Goal: Task Accomplishment & Management: Use online tool/utility

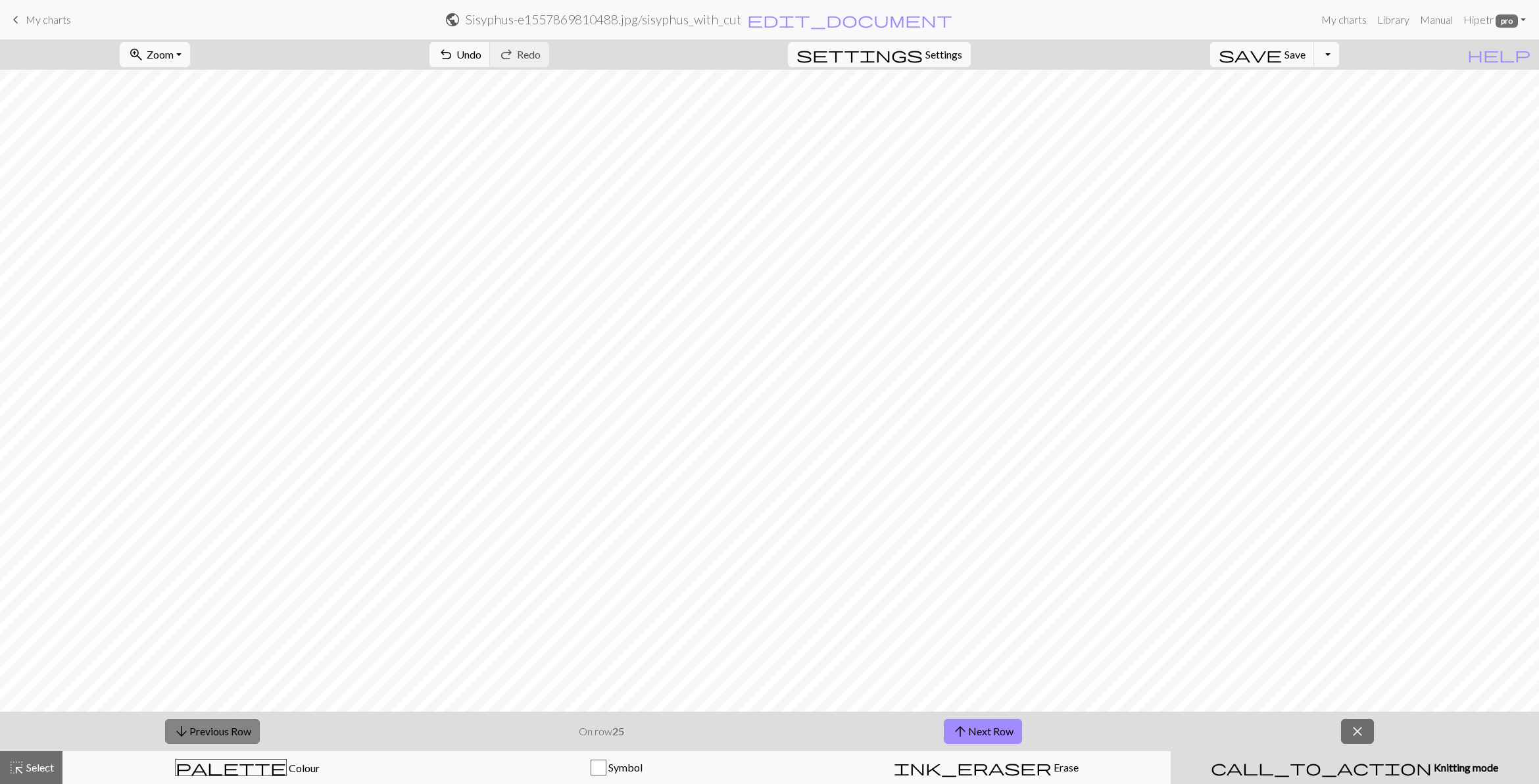
click at [214, 728] on button "arrow_downward Previous Row" at bounding box center [212, 731] width 95 height 25
click at [15, 768] on span "highlight_alt" at bounding box center [15, 767] width 15 height 19
click at [33, 773] on span "Select" at bounding box center [39, 766] width 29 height 12
click at [1305, 48] on span "Save" at bounding box center [1294, 54] width 21 height 12
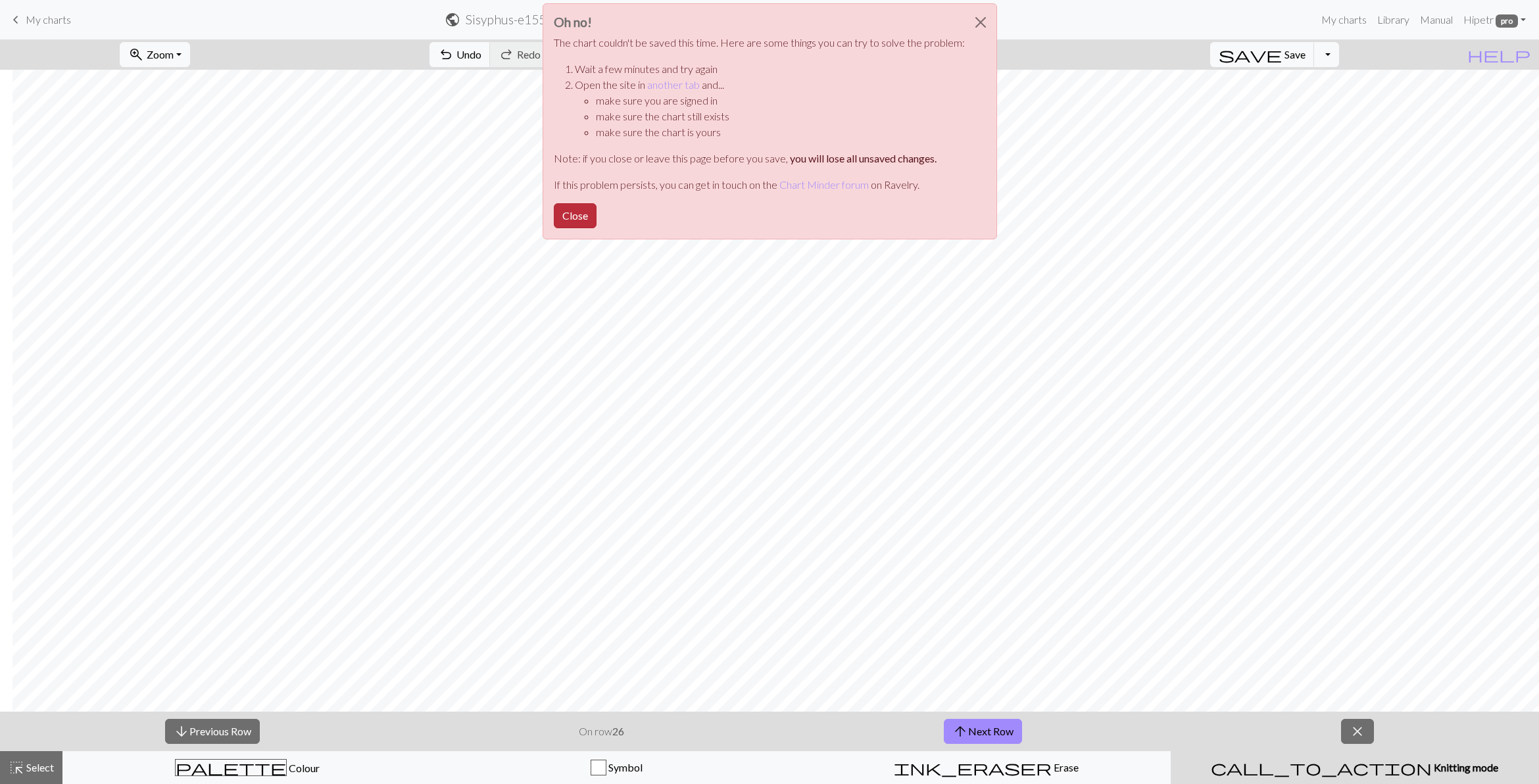
click at [570, 207] on button "Close" at bounding box center [575, 215] width 42 height 25
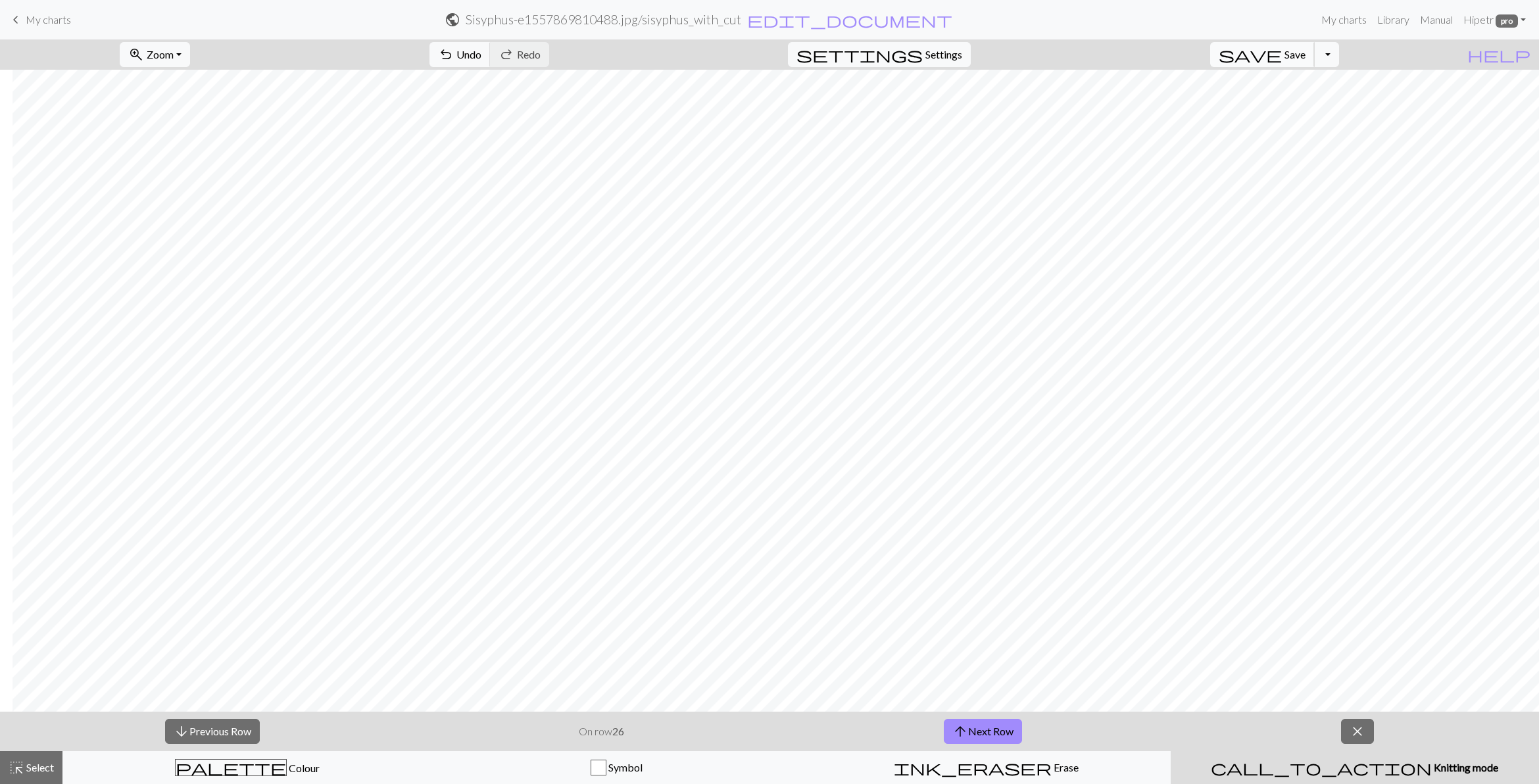
click at [1281, 51] on span "save" at bounding box center [1250, 55] width 63 height 19
click at [1305, 59] on span "Save" at bounding box center [1294, 54] width 21 height 12
click at [1431, 770] on span "Knitting mode" at bounding box center [1464, 766] width 66 height 12
click at [1375, 723] on div "arrow_downward Previous Row On row 26 arrow_upward Next Row close" at bounding box center [770, 731] width 1539 height 39
click at [1356, 724] on span "close" at bounding box center [1356, 731] width 15 height 19
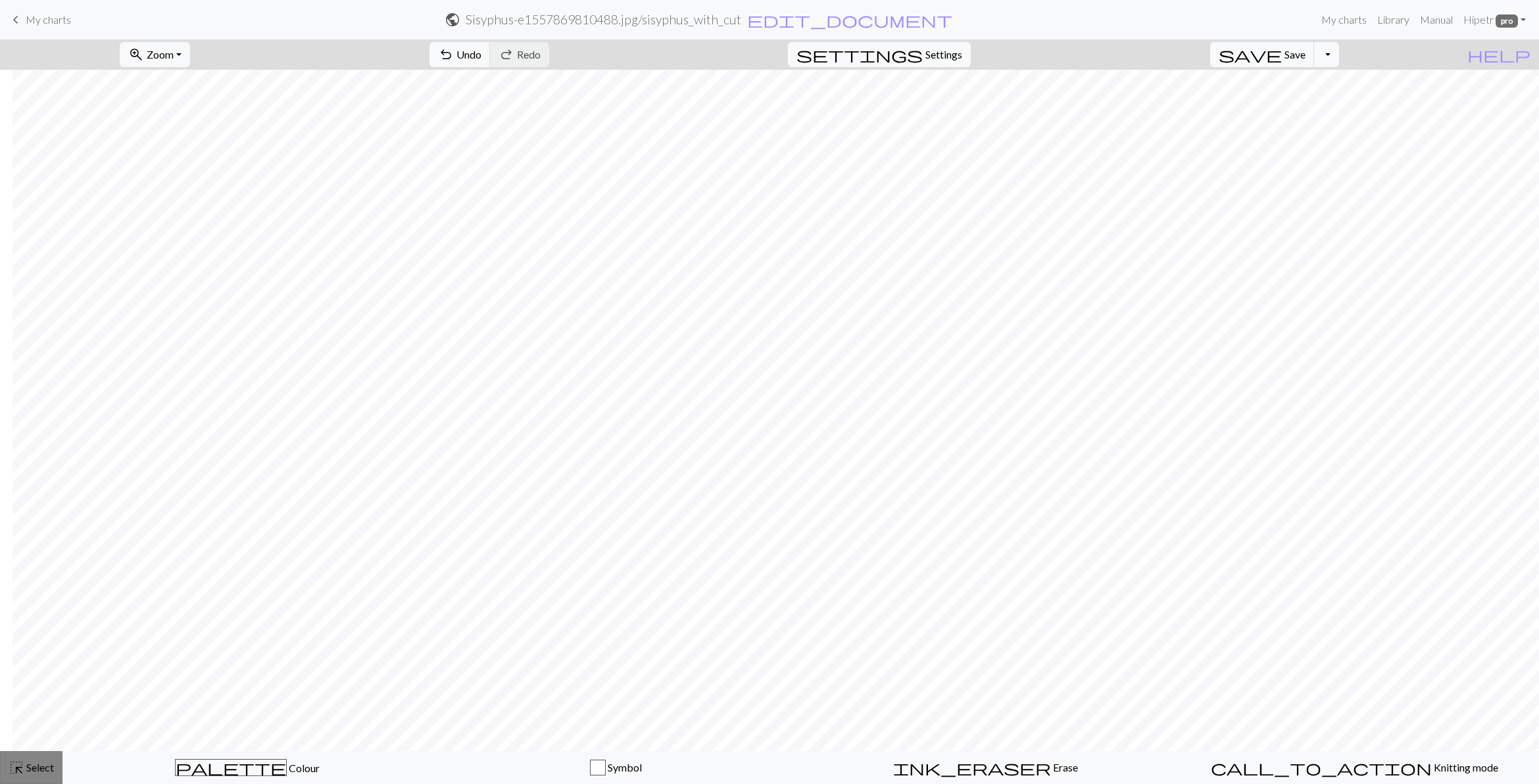
click at [22, 770] on span "highlight_alt" at bounding box center [15, 767] width 15 height 19
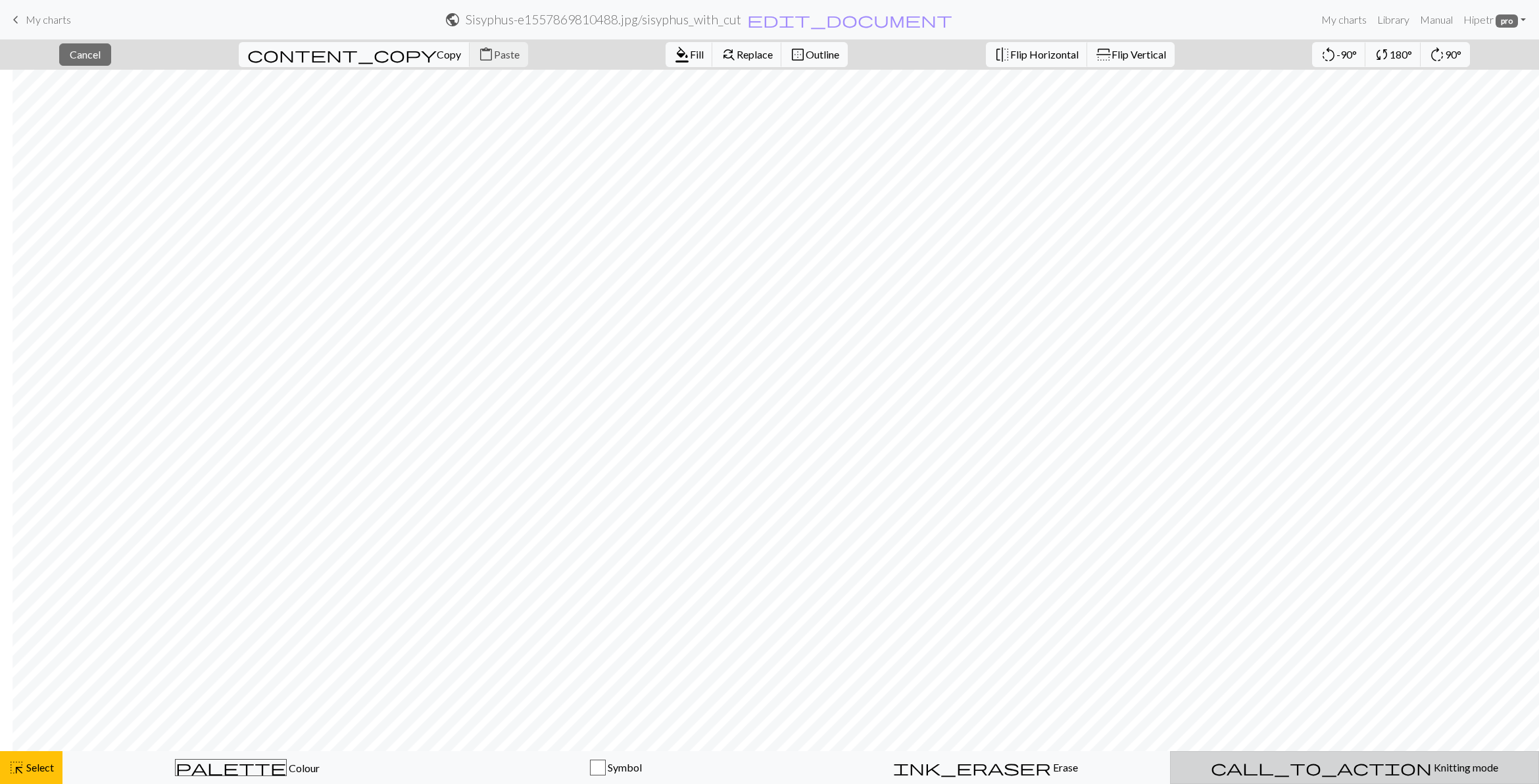
click at [1431, 760] on span "Knitting mode" at bounding box center [1464, 766] width 66 height 12
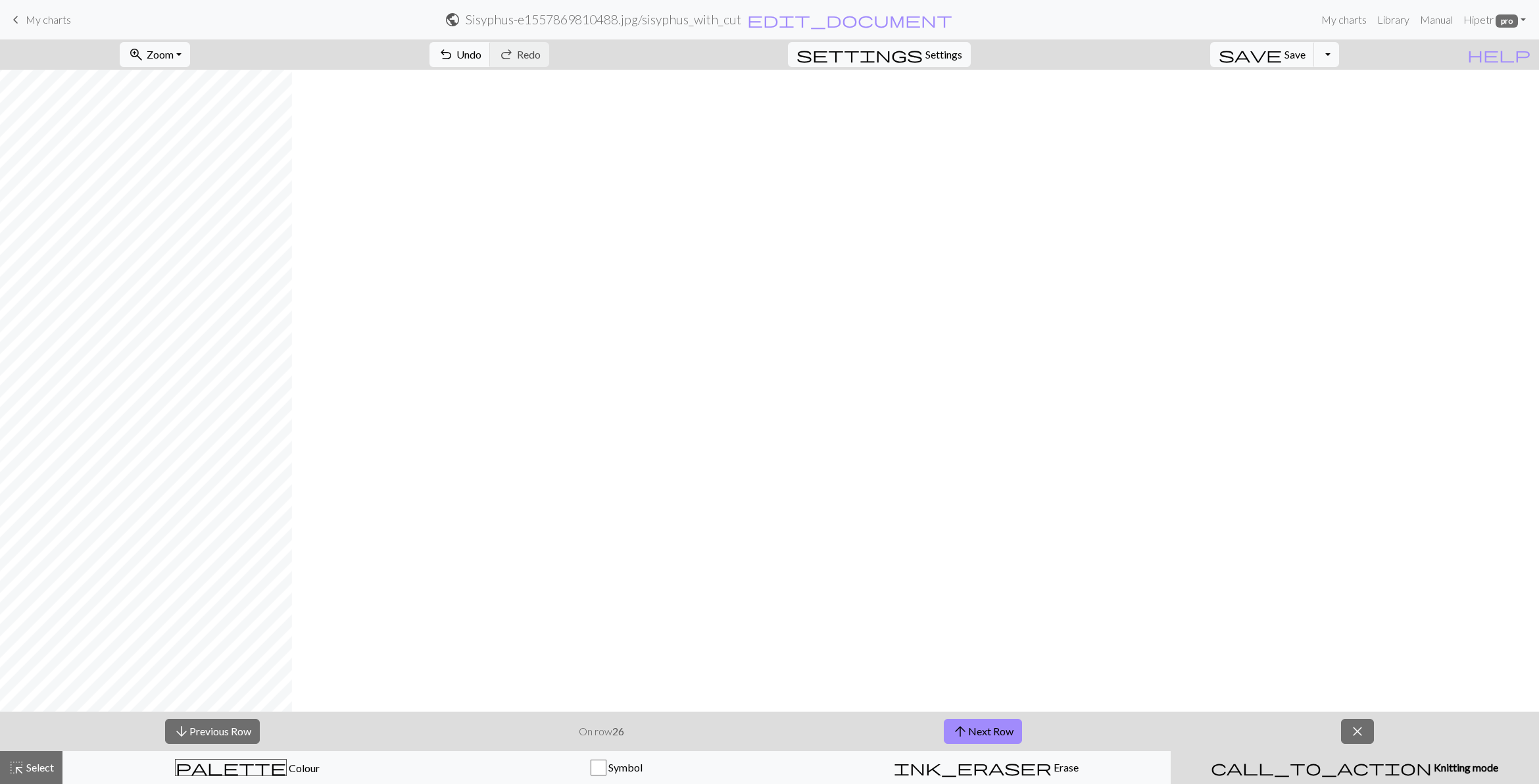
scroll to position [0, 0]
click at [175, 724] on span "arrow_downward" at bounding box center [181, 731] width 15 height 19
click at [209, 726] on button "arrow_downward Previous Row" at bounding box center [212, 731] width 95 height 25
click at [201, 729] on button "arrow_downward Previous Row" at bounding box center [212, 731] width 95 height 25
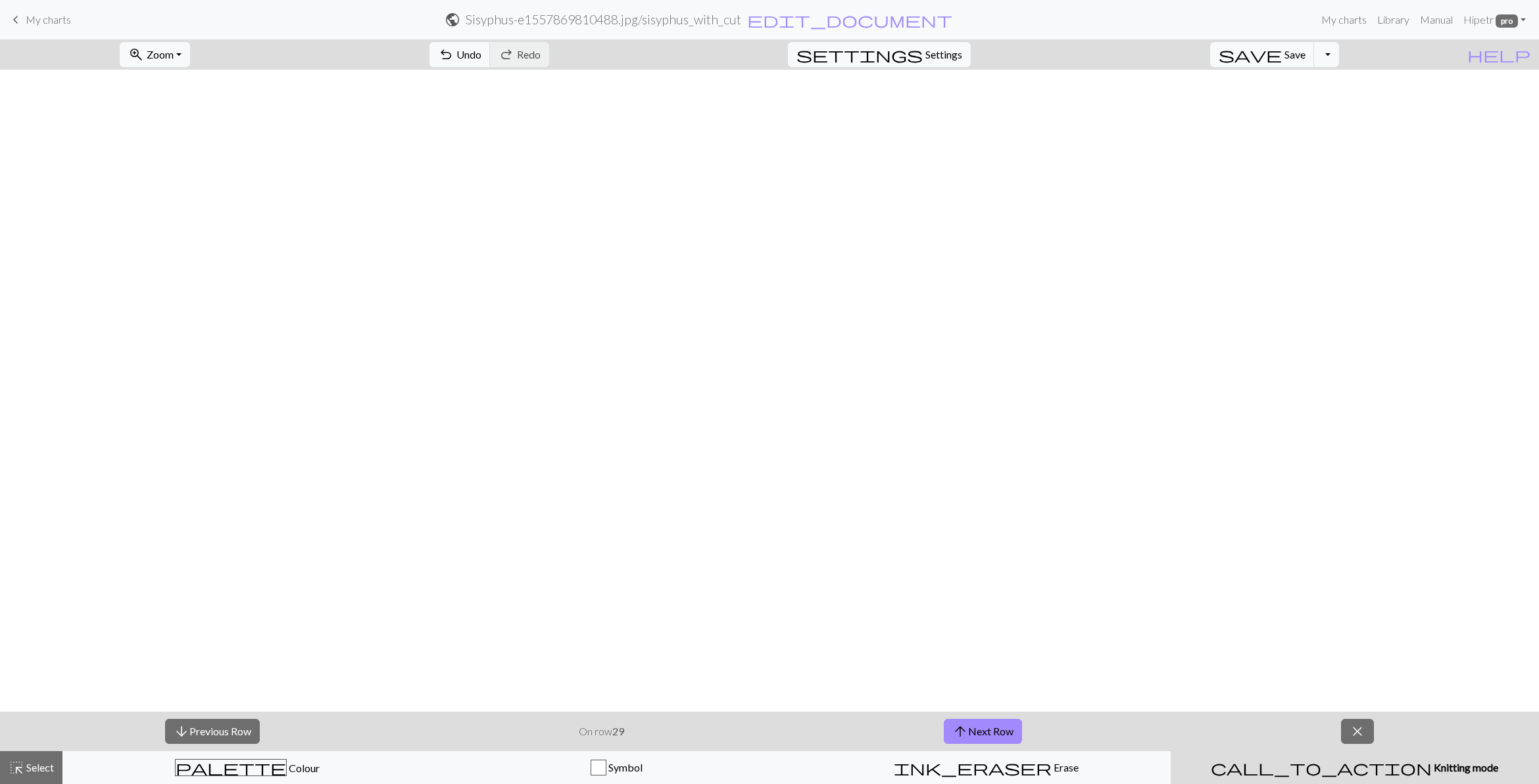
scroll to position [271, 0]
click at [204, 731] on button "arrow_downward Previous Row" at bounding box center [212, 731] width 95 height 25
click at [1281, 56] on span "save" at bounding box center [1250, 55] width 63 height 19
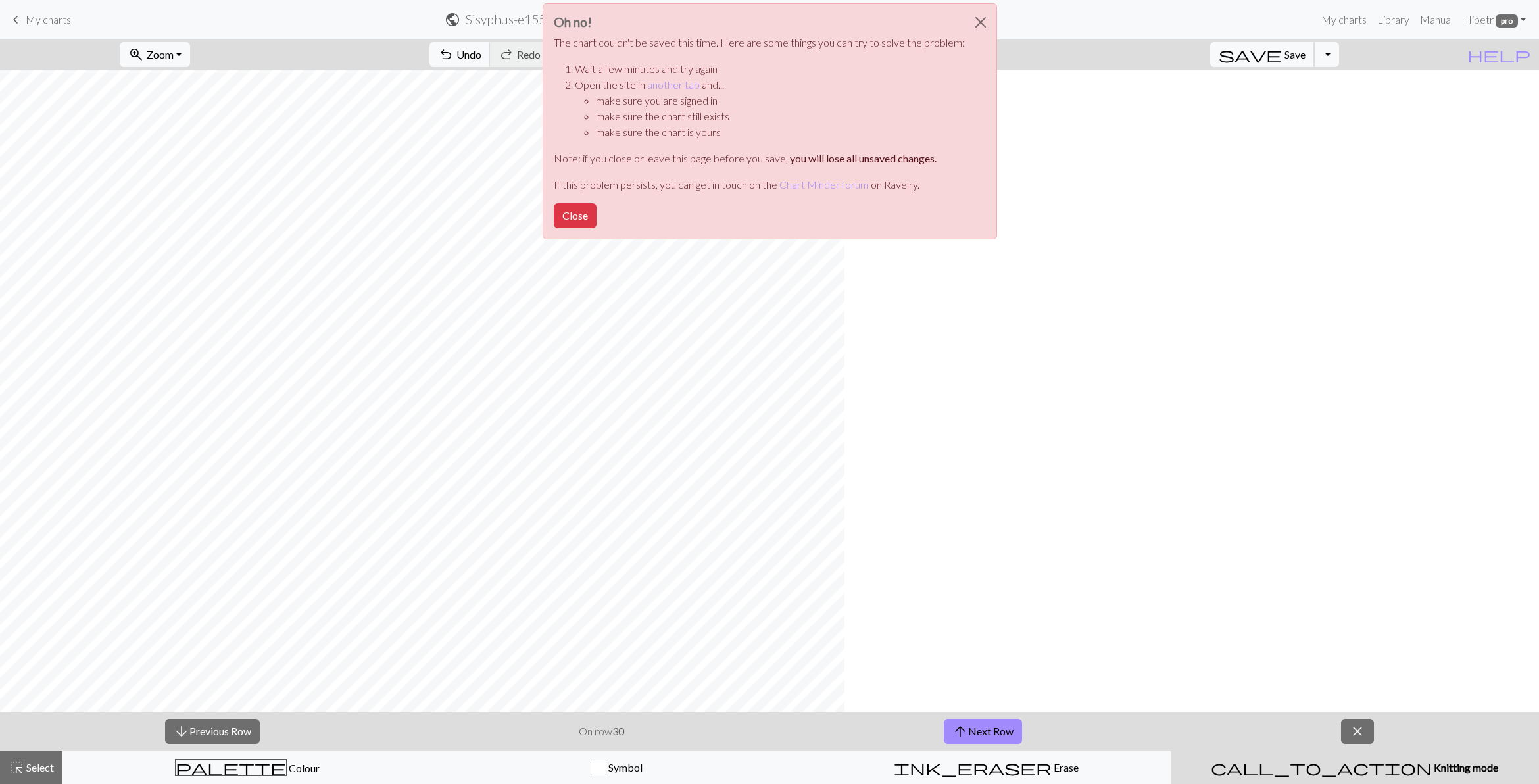
scroll to position [271, 1358]
click at [556, 222] on button "Close" at bounding box center [575, 215] width 42 height 25
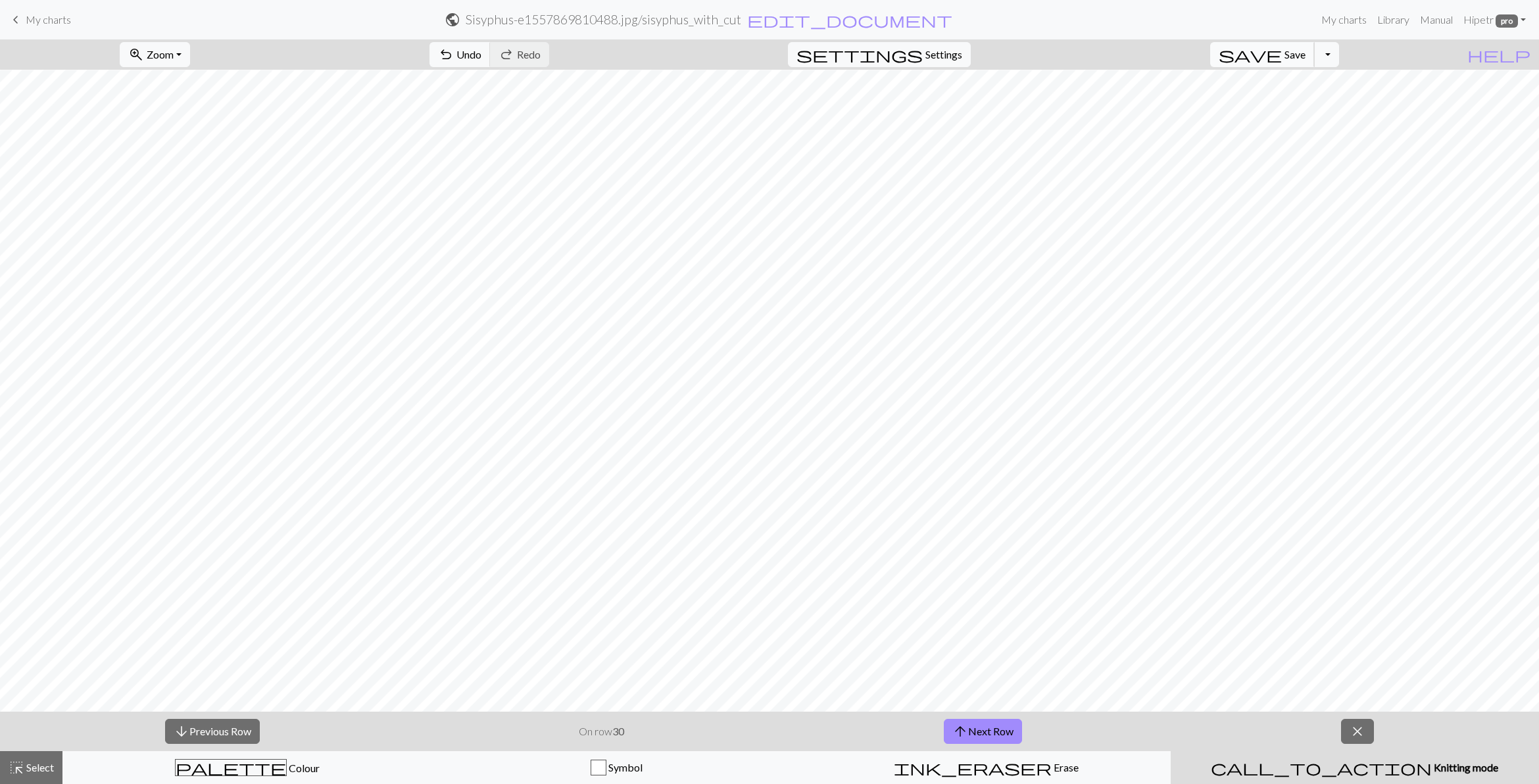
click at [1281, 47] on span "save" at bounding box center [1250, 55] width 63 height 19
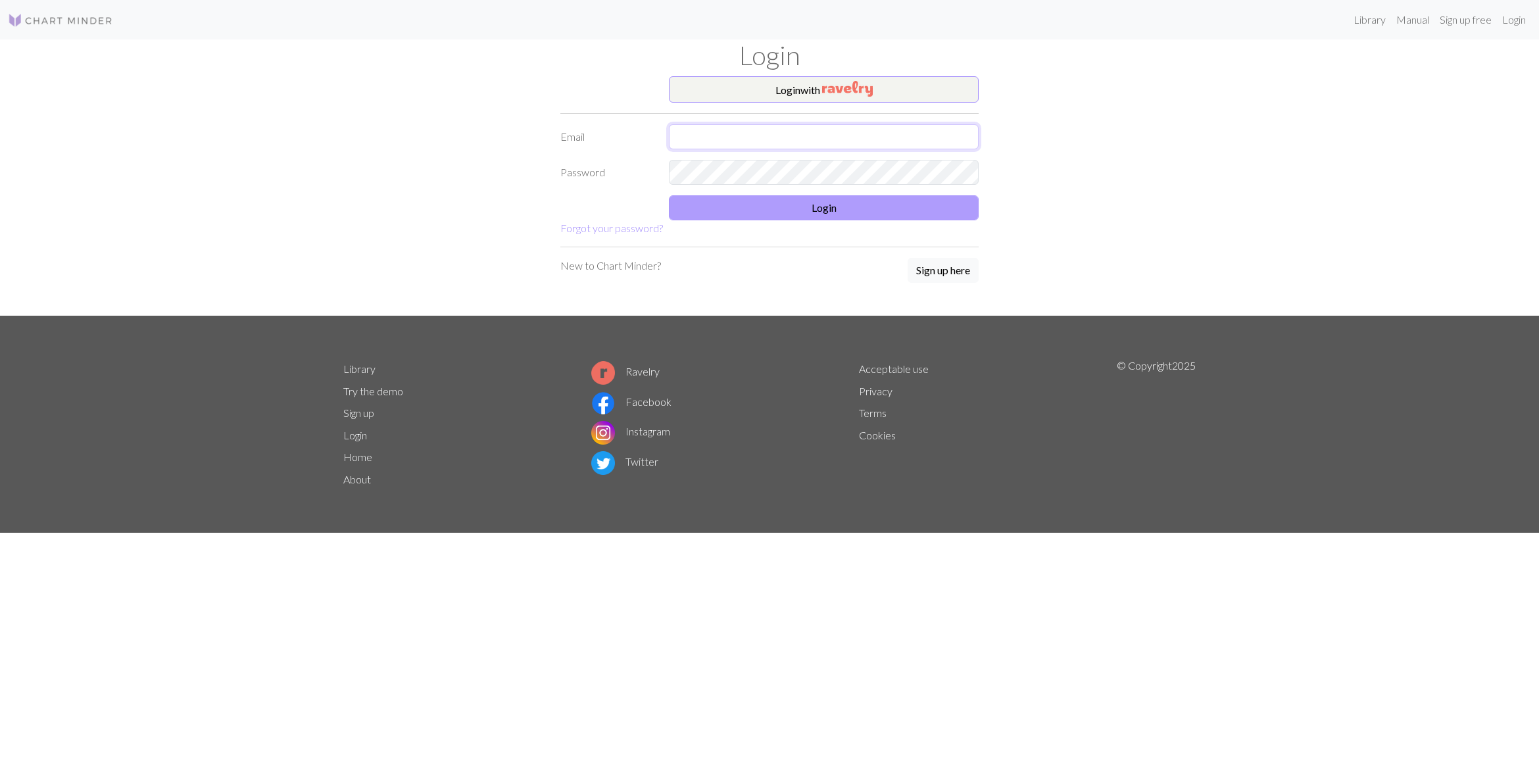
type input "[EMAIL_ADDRESS][DOMAIN_NAME]"
click at [755, 204] on button "Login" at bounding box center [823, 208] width 310 height 25
type input "petrkubicko@centrum.cz"
click at [825, 204] on button "Login" at bounding box center [823, 208] width 310 height 25
